Goal: Find specific page/section: Find specific page/section

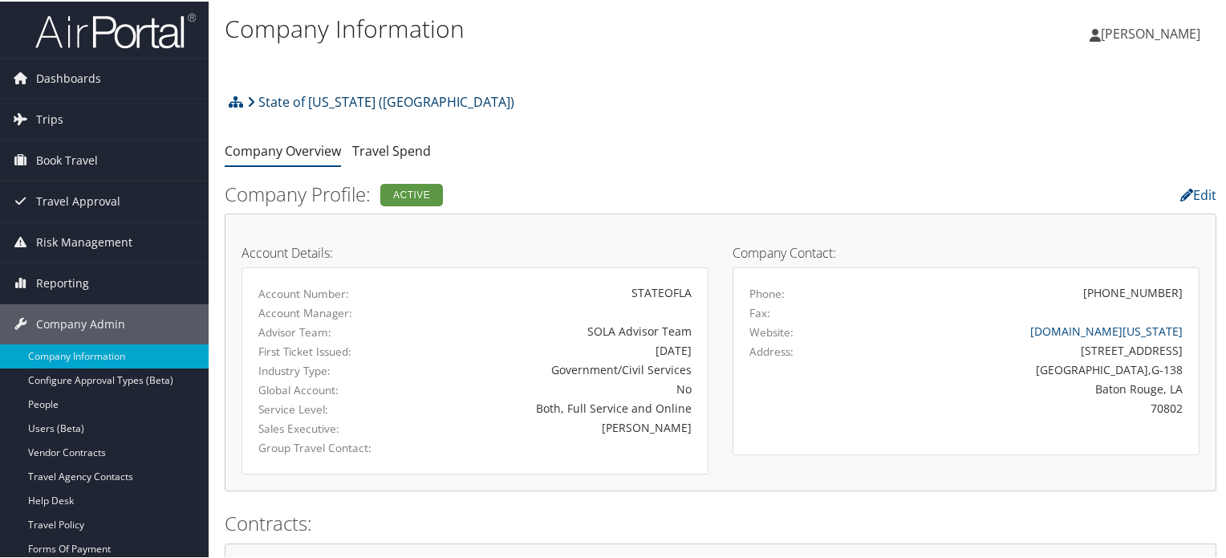
click at [343, 99] on link "State of [US_STATE] ([GEOGRAPHIC_DATA])" at bounding box center [380, 100] width 267 height 32
click at [392, 66] on link "State of [US_STATE] (SOLA) ( STATEOFLA ) , [ 41874 ]" at bounding box center [449, 66] width 449 height 22
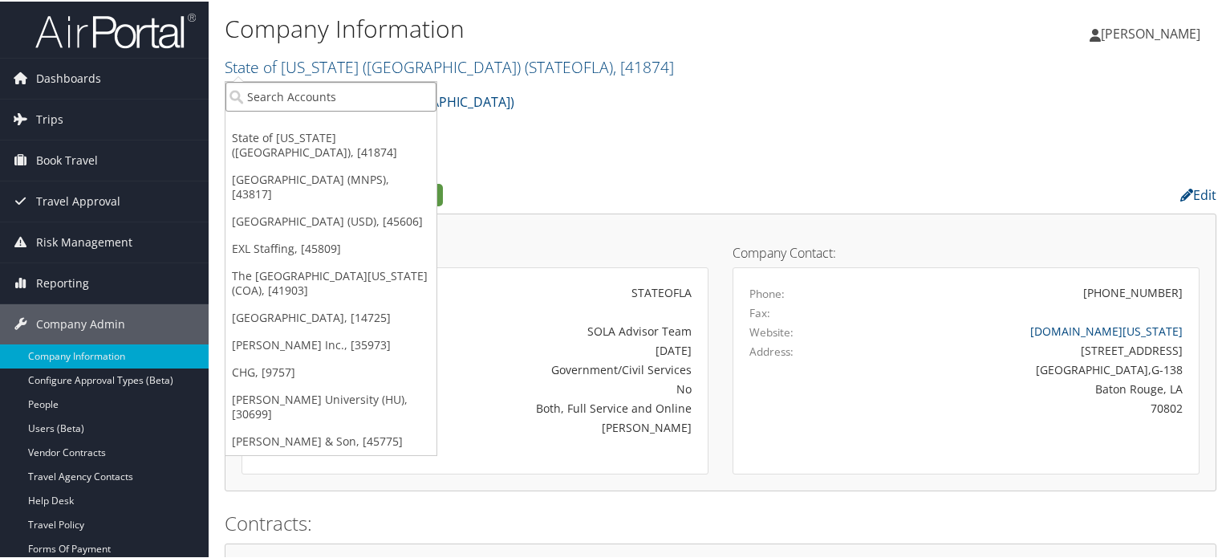
click at [372, 94] on input "search" at bounding box center [330, 95] width 211 height 30
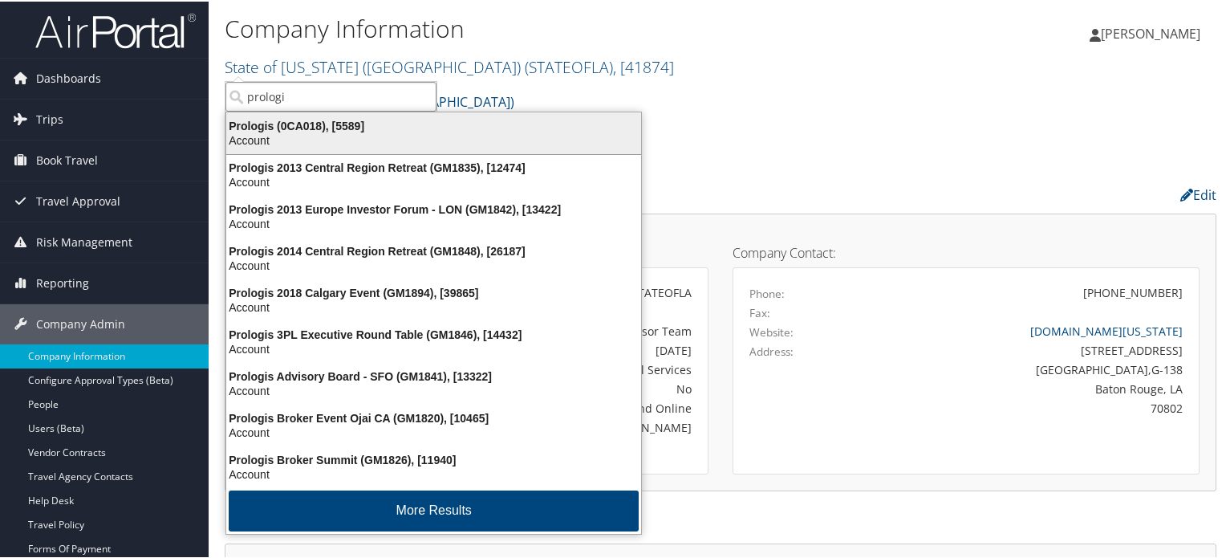
type input "prologis"
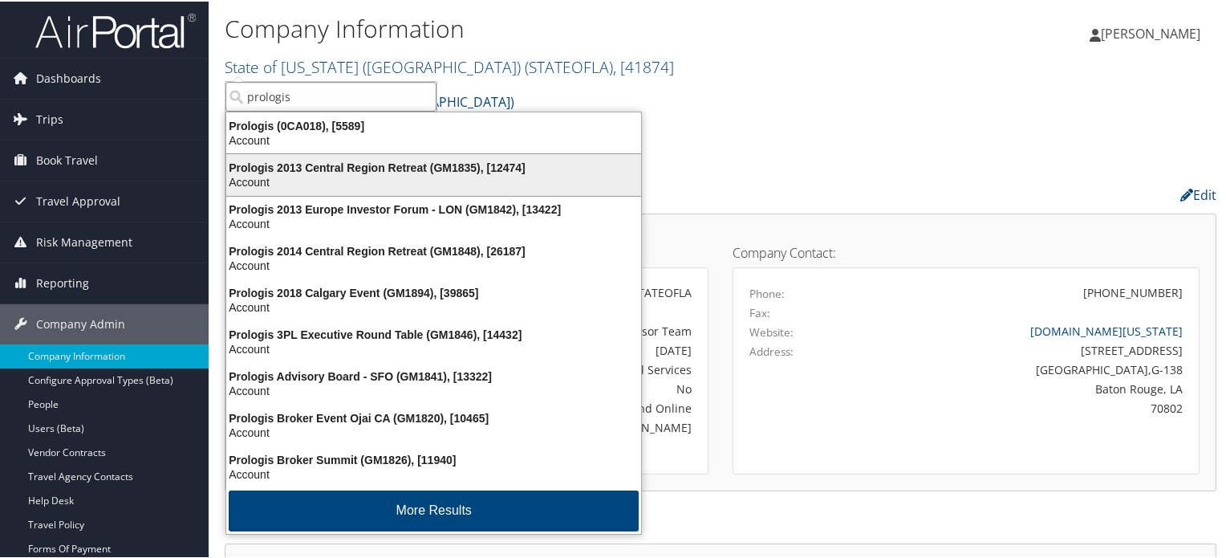
scroll to position [2, 0]
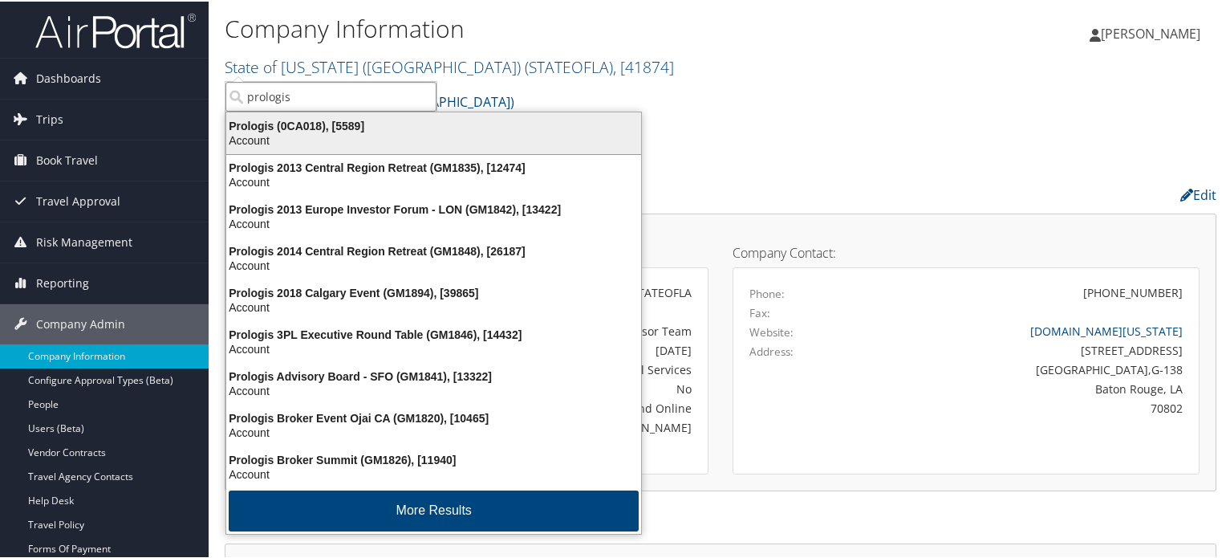
click at [368, 118] on div "Prologis (0CA018), [5589]" at bounding box center [434, 124] width 434 height 14
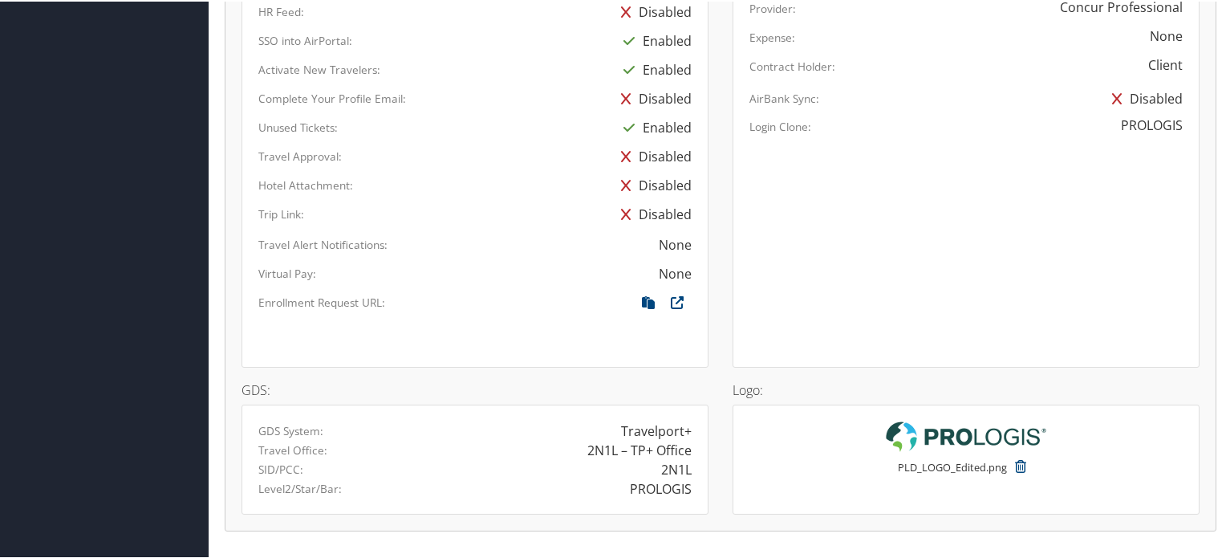
scroll to position [1204, 0]
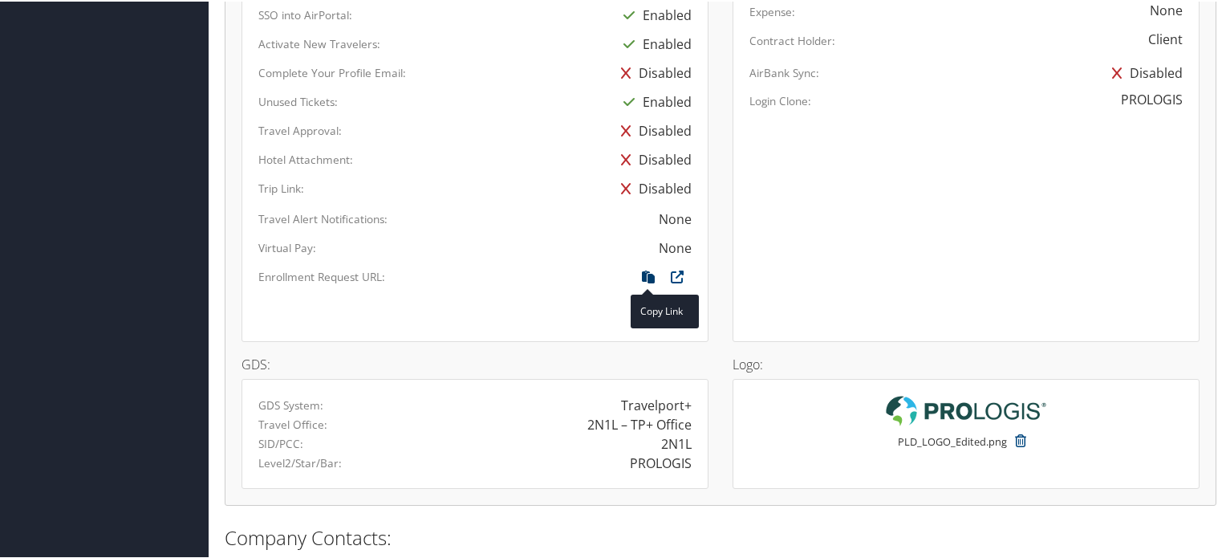
click at [644, 272] on icon at bounding box center [648, 279] width 29 height 21
